Goal: Information Seeking & Learning: Learn about a topic

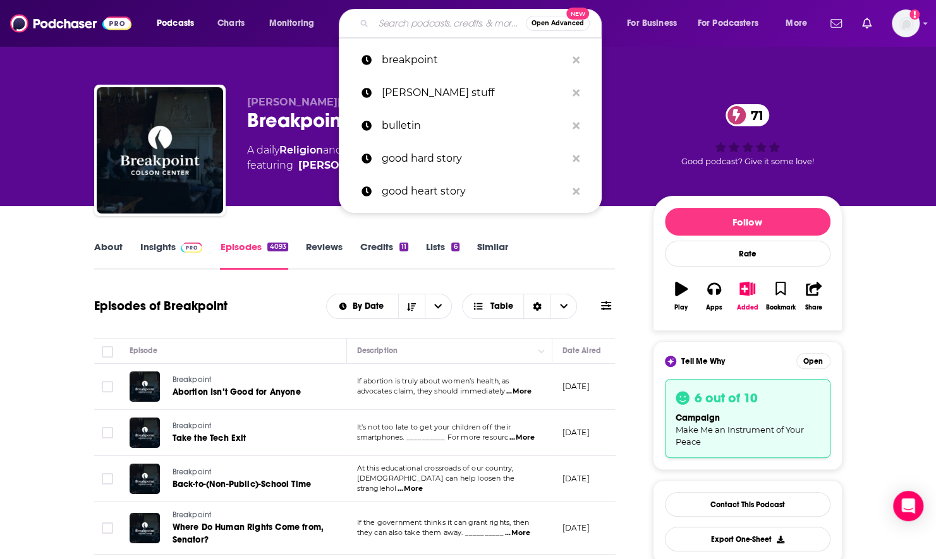
click at [400, 18] on input "Search podcasts, credits, & more..." at bounding box center [450, 23] width 152 height 20
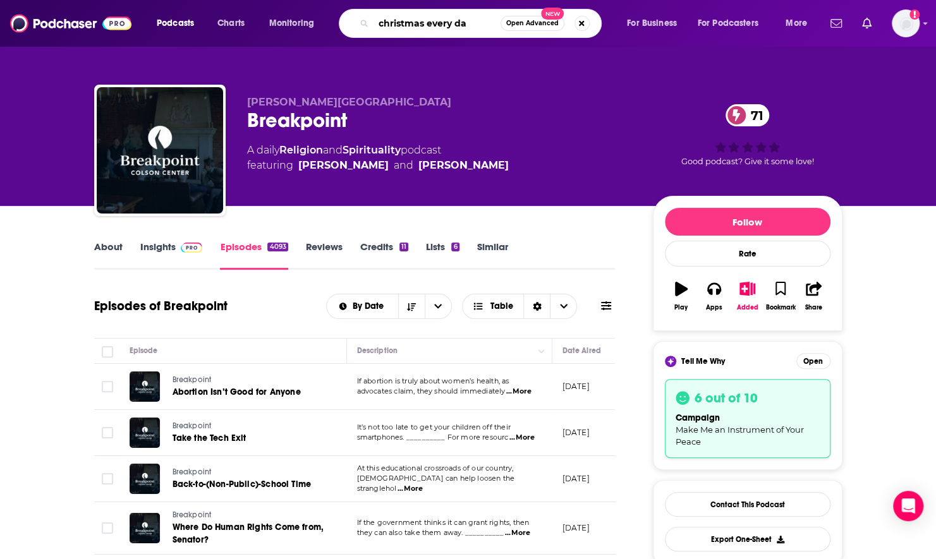
type input "christmas every day"
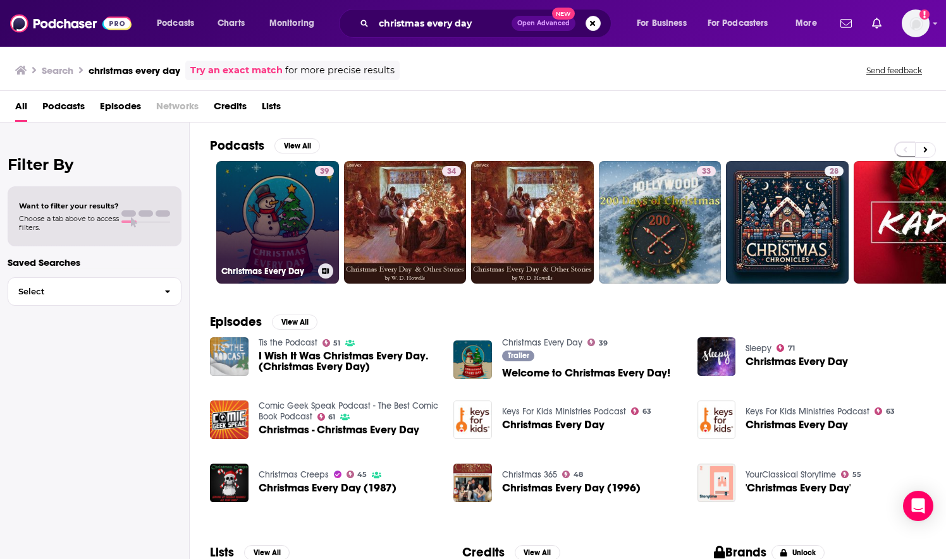
click at [296, 228] on link "39 Christmas Every Day" at bounding box center [277, 222] width 123 height 123
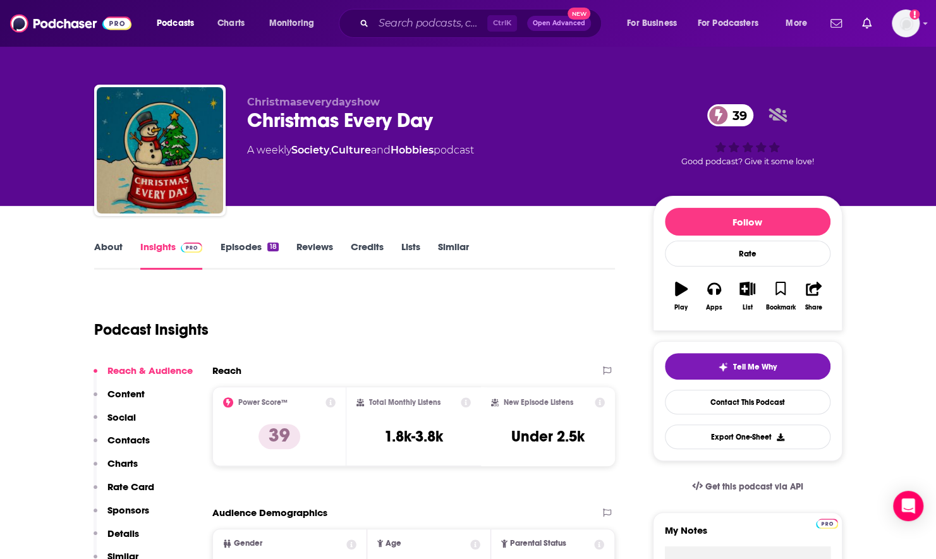
click at [241, 254] on link "Episodes 18" at bounding box center [249, 255] width 58 height 29
